Goal: Task Accomplishment & Management: Complete application form

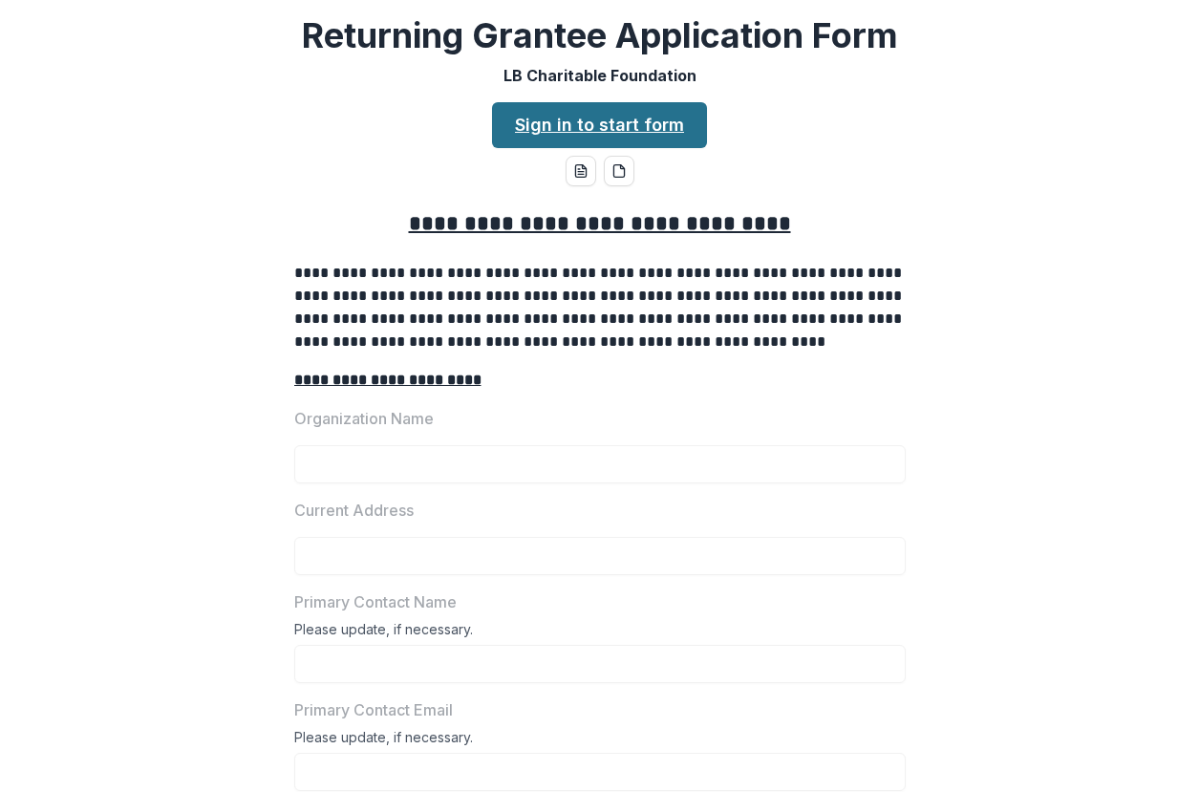
click at [596, 131] on link "Sign in to start form" at bounding box center [599, 125] width 215 height 46
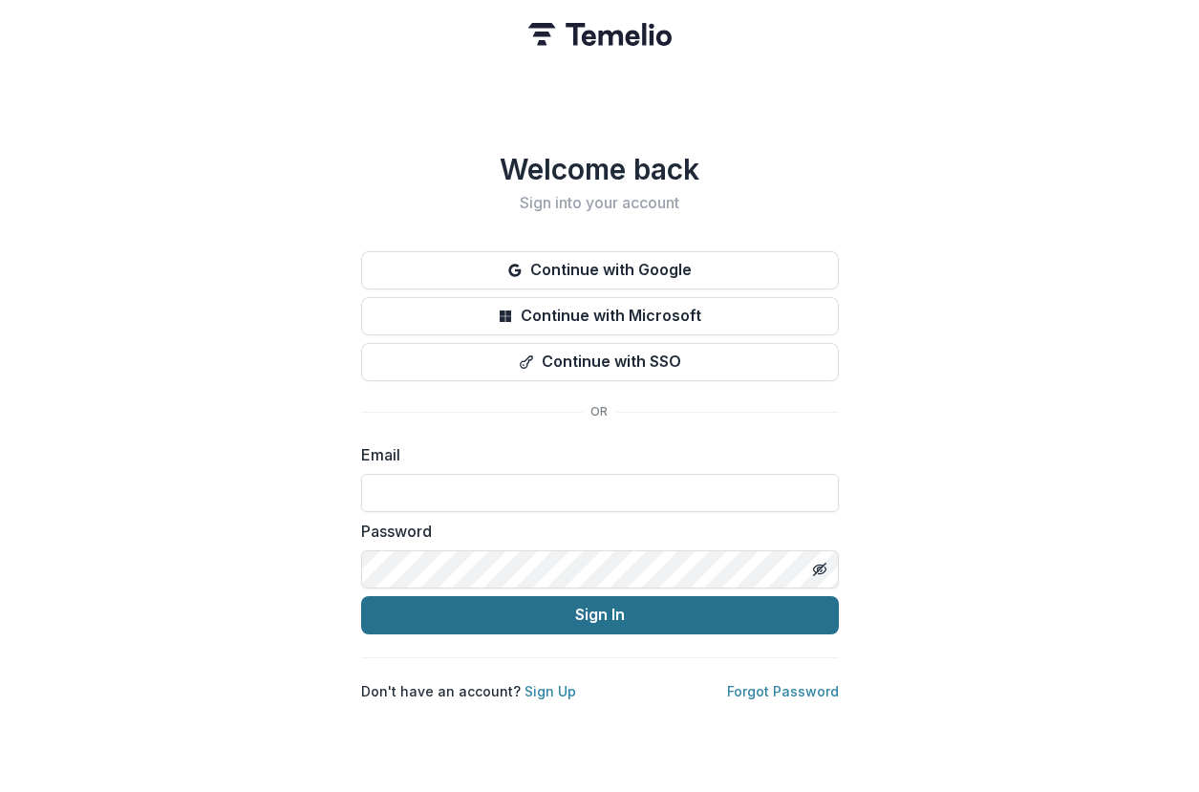
type input "**********"
click at [561, 596] on button "Sign In" at bounding box center [600, 615] width 478 height 38
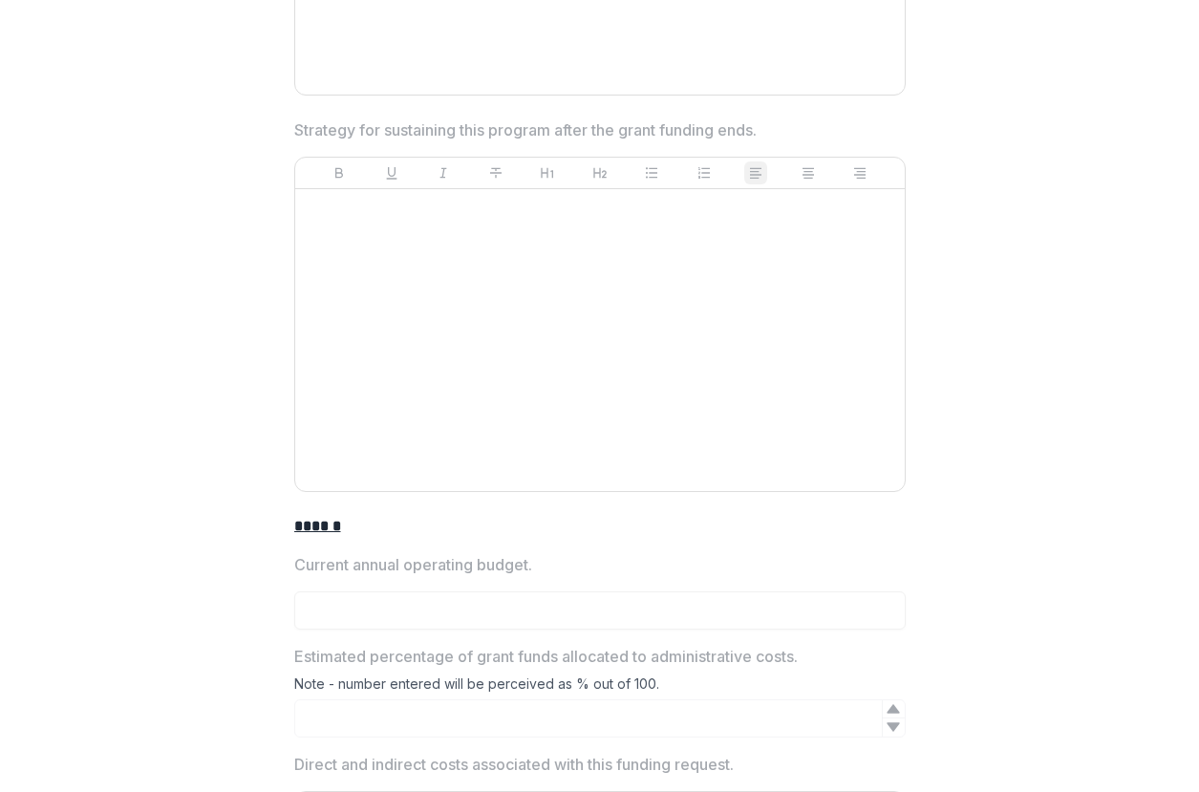
scroll to position [2770, 0]
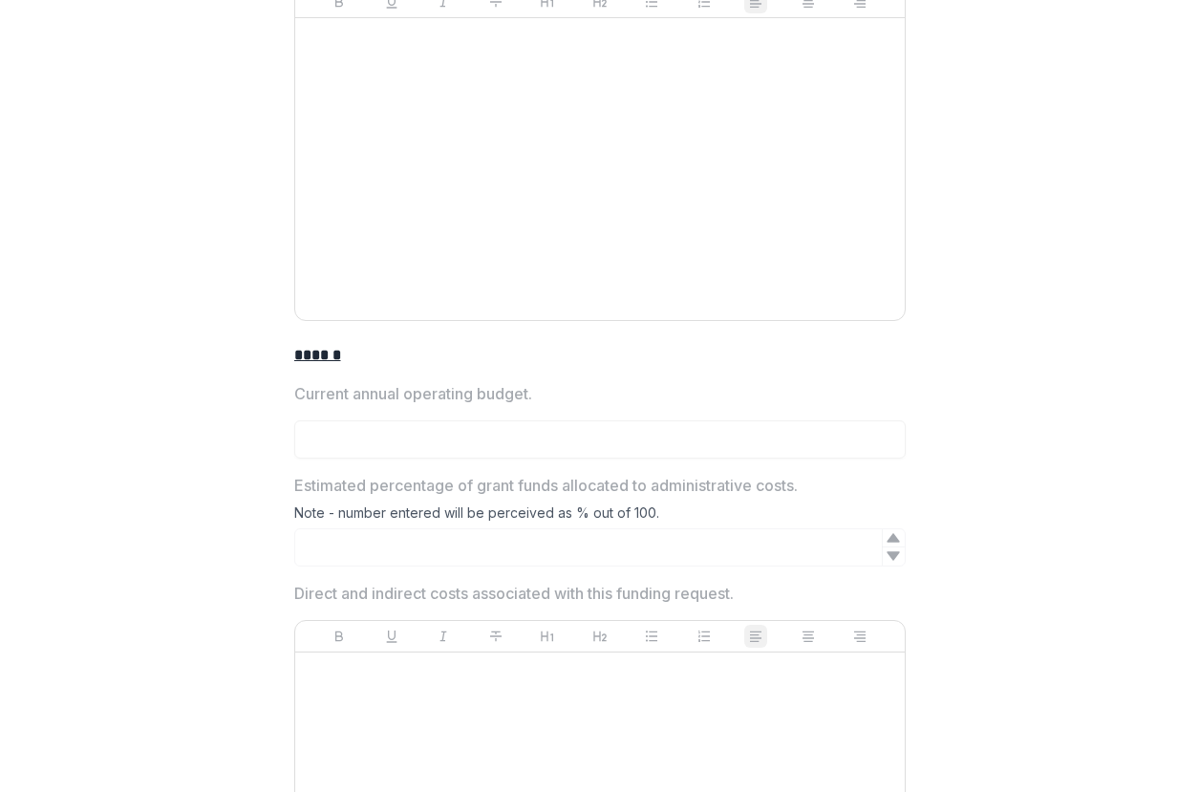
click at [419, 405] on div "Current annual operating budget." at bounding box center [599, 420] width 611 height 76
click at [411, 399] on p "Current annual operating budget." at bounding box center [413, 393] width 238 height 23
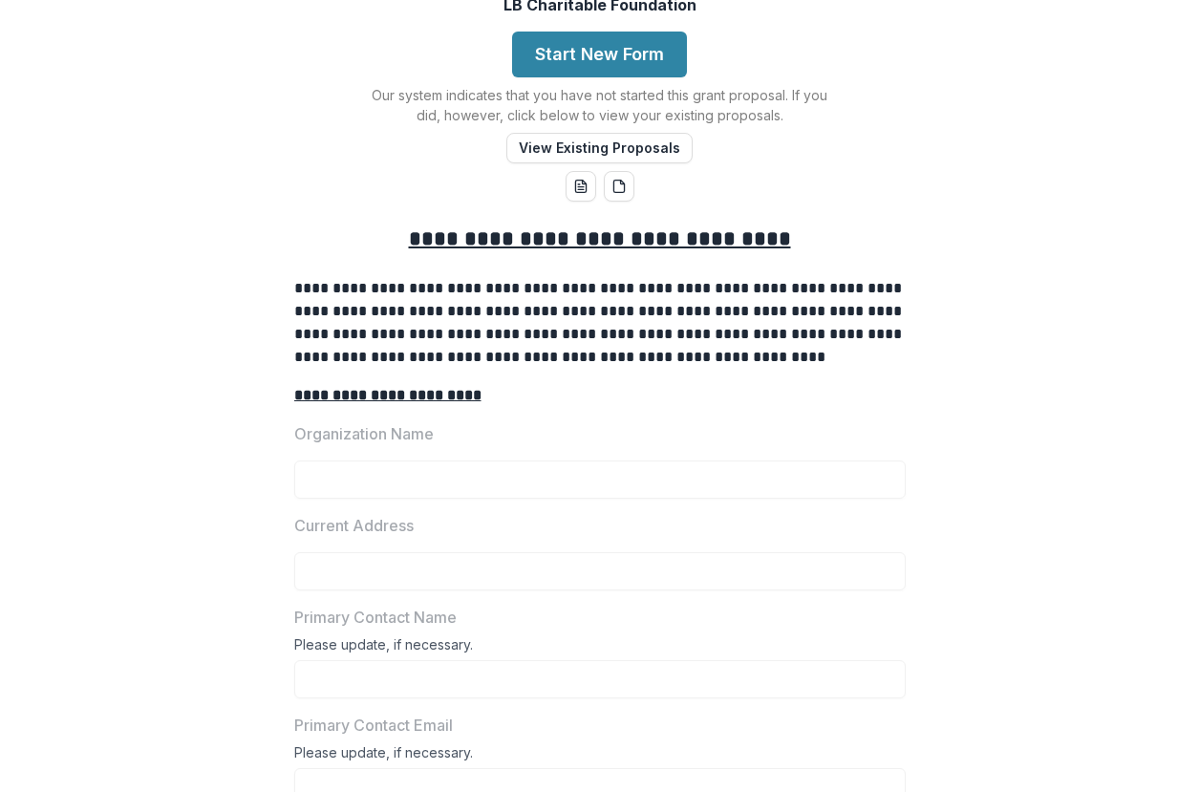
scroll to position [0, 0]
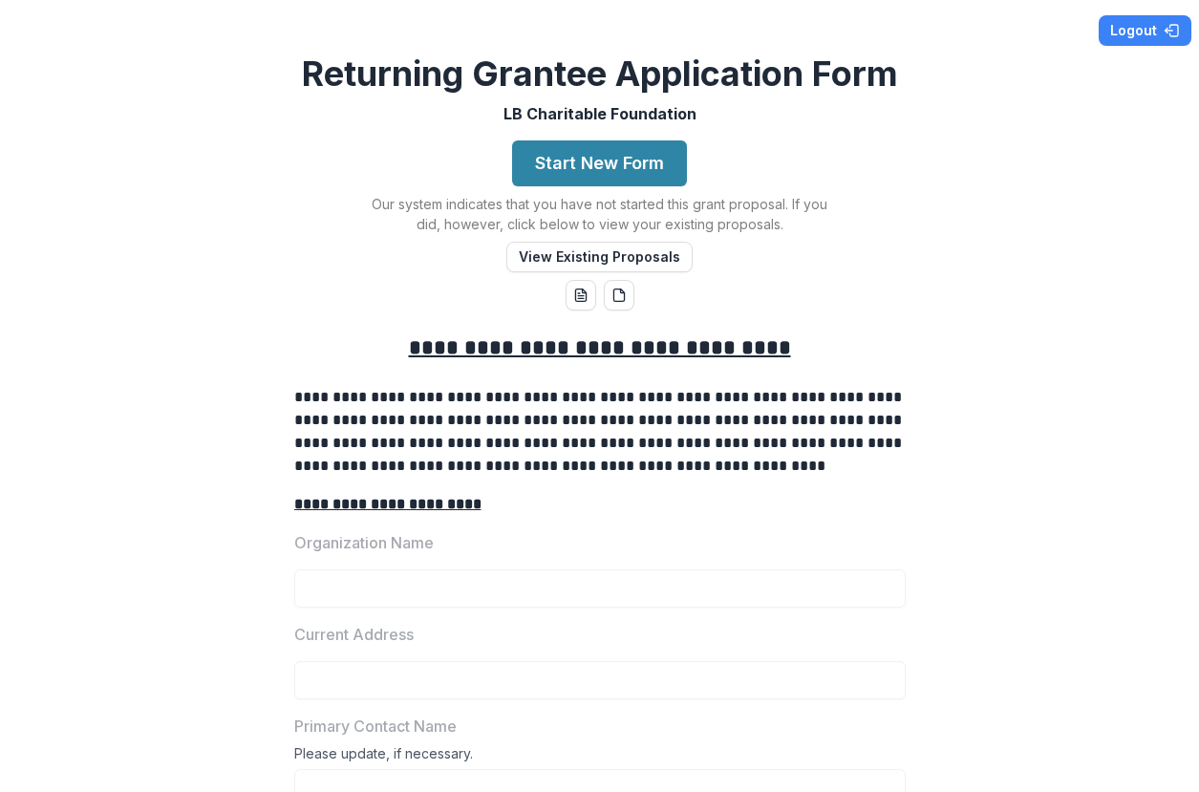
click at [676, 507] on p "**********" at bounding box center [599, 504] width 611 height 23
click at [594, 257] on button "View Existing Proposals" at bounding box center [599, 257] width 186 height 31
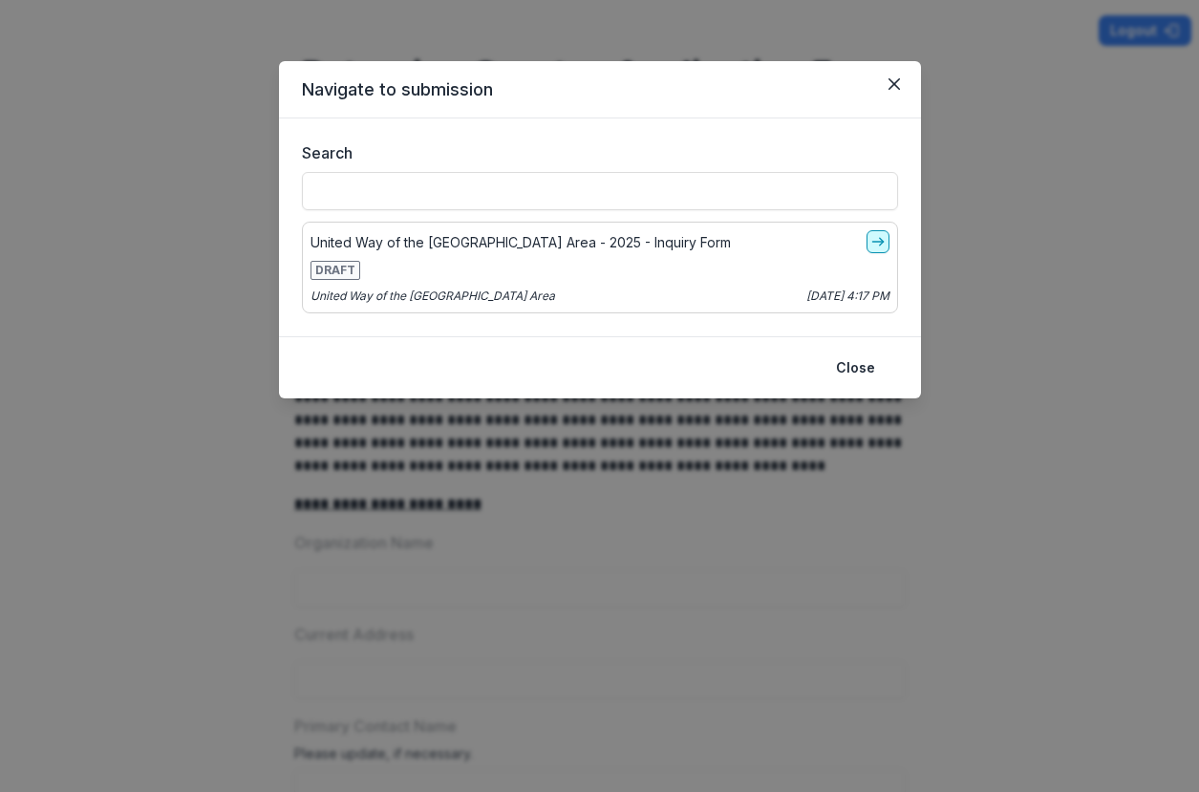
click at [877, 245] on icon "go-to" at bounding box center [877, 241] width 15 height 15
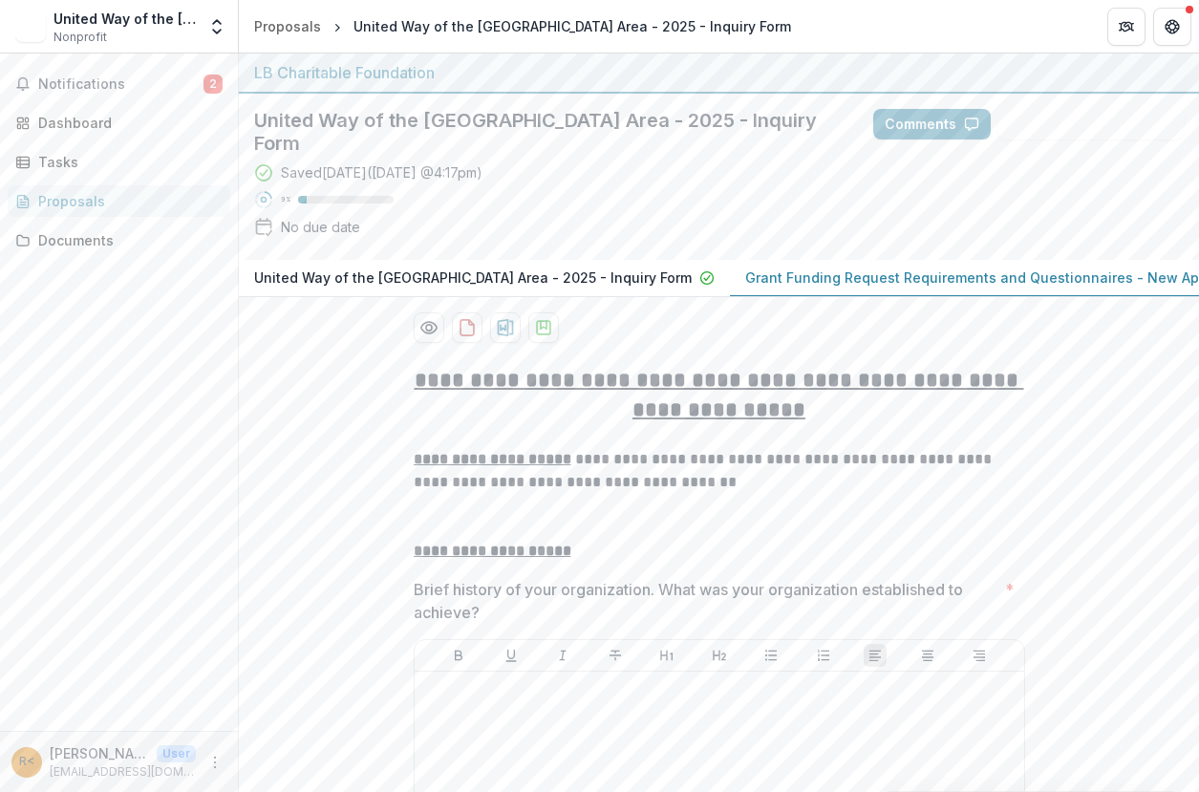
scroll to position [191, 0]
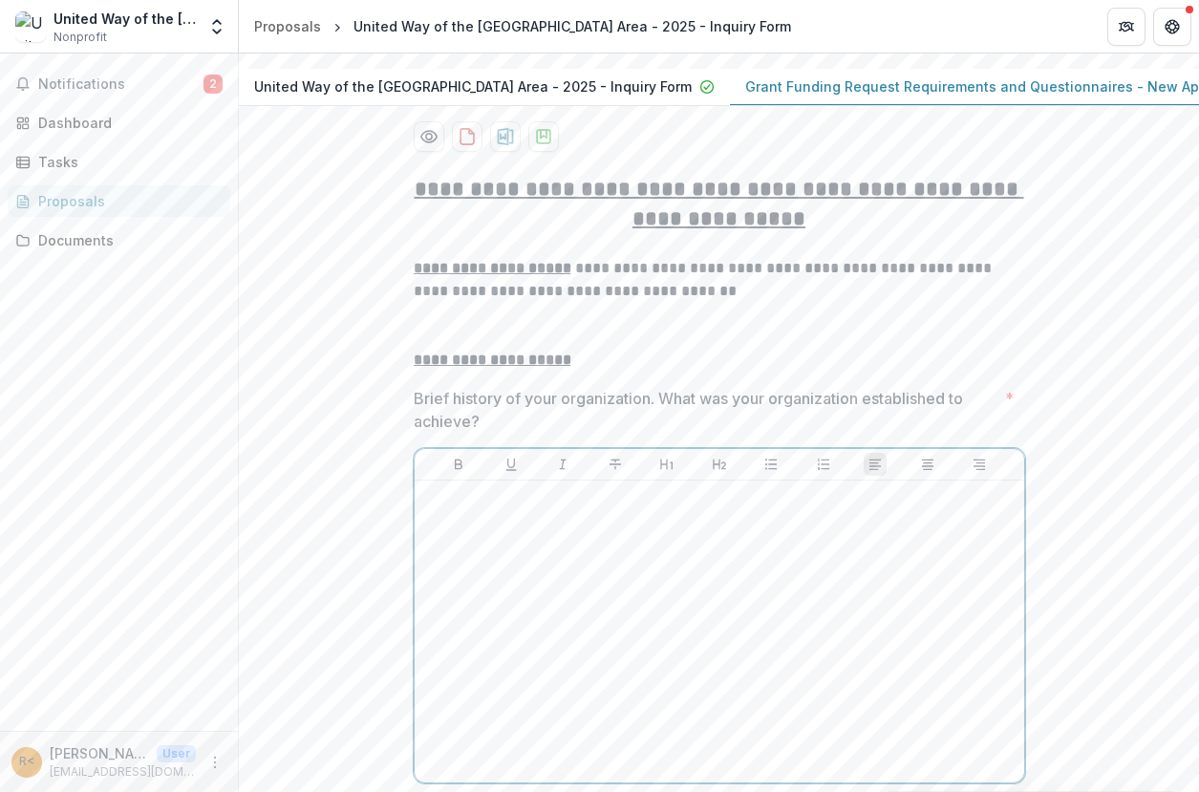
click at [585, 509] on div at bounding box center [719, 631] width 594 height 287
